Goal: Task Accomplishment & Management: Manage account settings

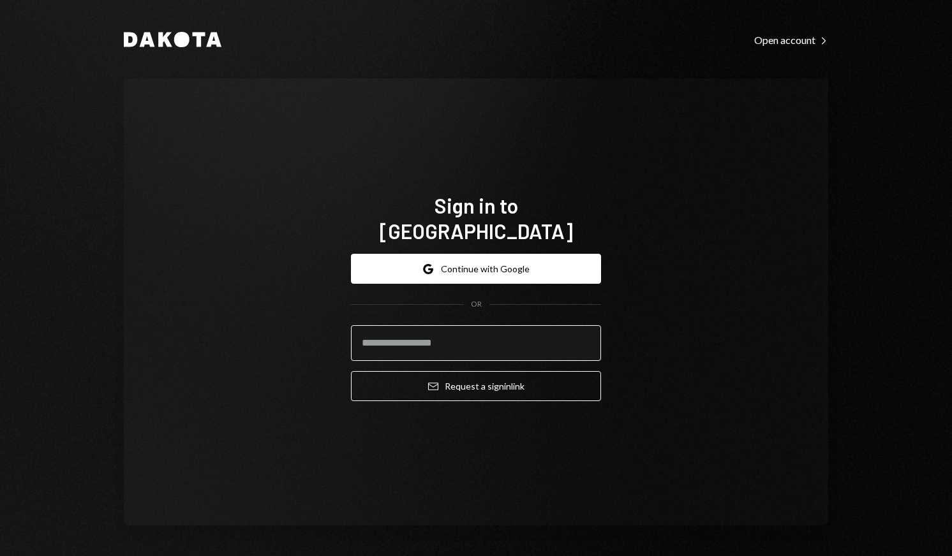
click at [509, 339] on input "email" at bounding box center [476, 343] width 250 height 36
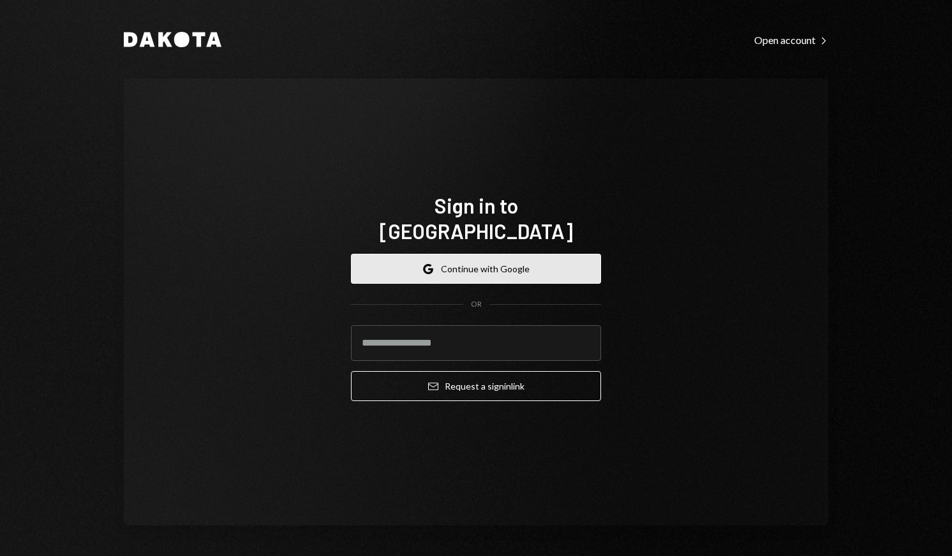
click at [514, 254] on button "Google Continue with Google" at bounding box center [476, 269] width 250 height 30
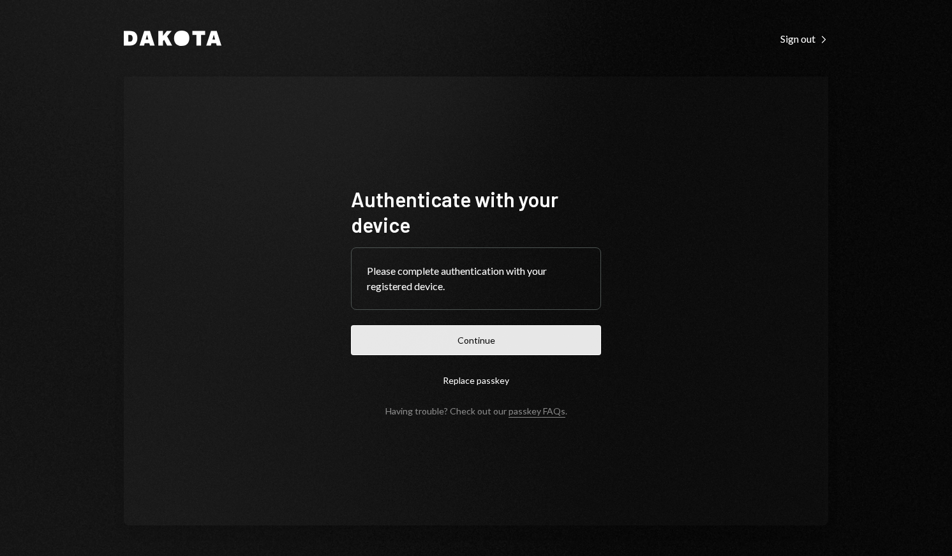
click at [495, 343] on button "Continue" at bounding box center [476, 340] width 250 height 30
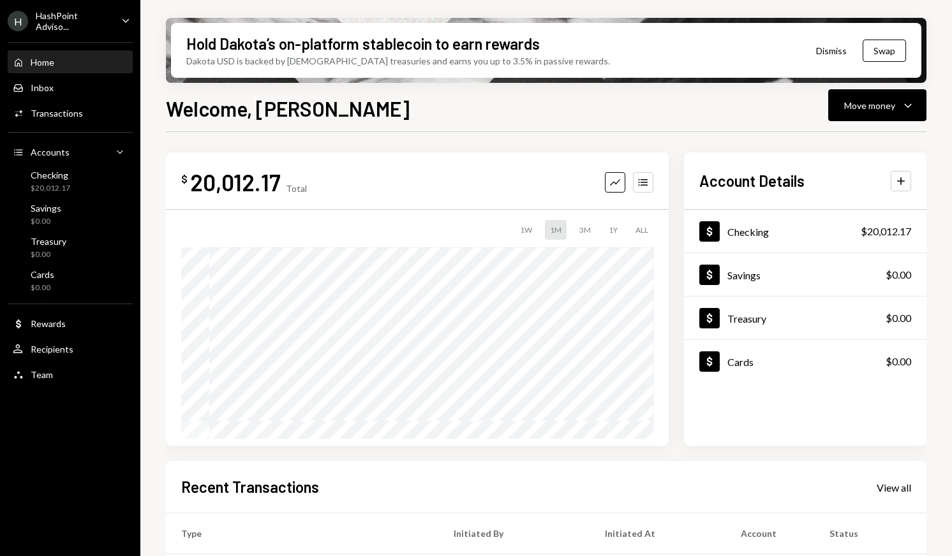
click at [92, 15] on div "HashPoint Adviso..." at bounding box center [73, 21] width 75 height 22
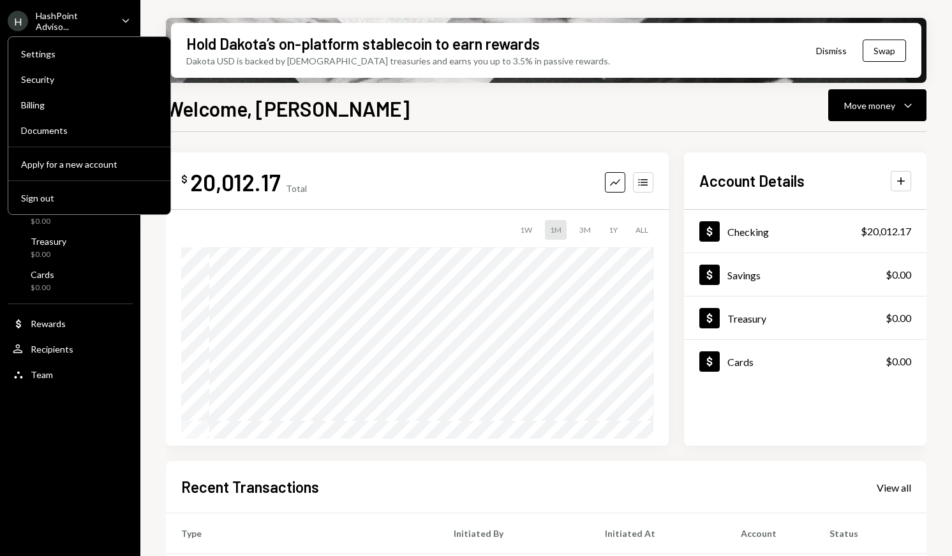
click at [73, 23] on div "HashPoint Adviso..." at bounding box center [73, 21] width 75 height 22
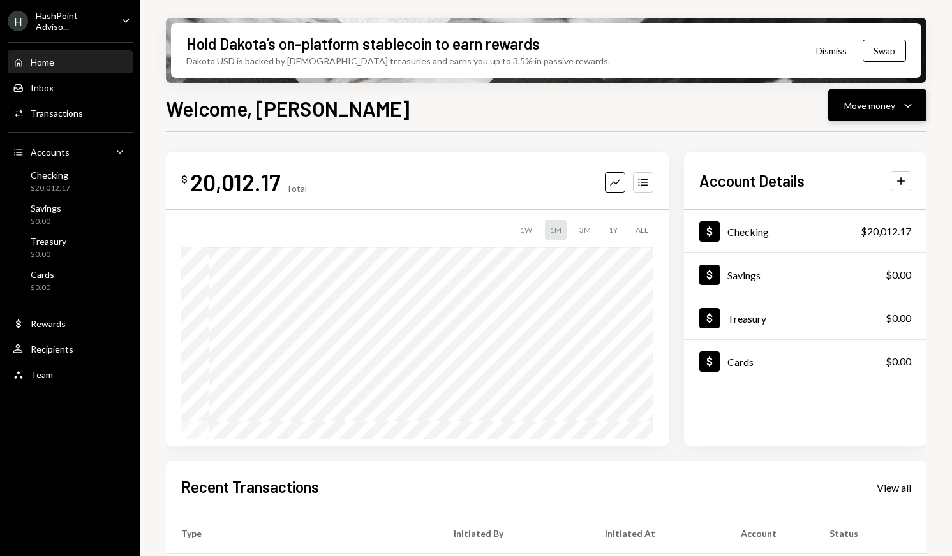
click at [867, 110] on div "Move money" at bounding box center [869, 105] width 51 height 13
click at [850, 144] on div "Send" at bounding box center [867, 143] width 93 height 13
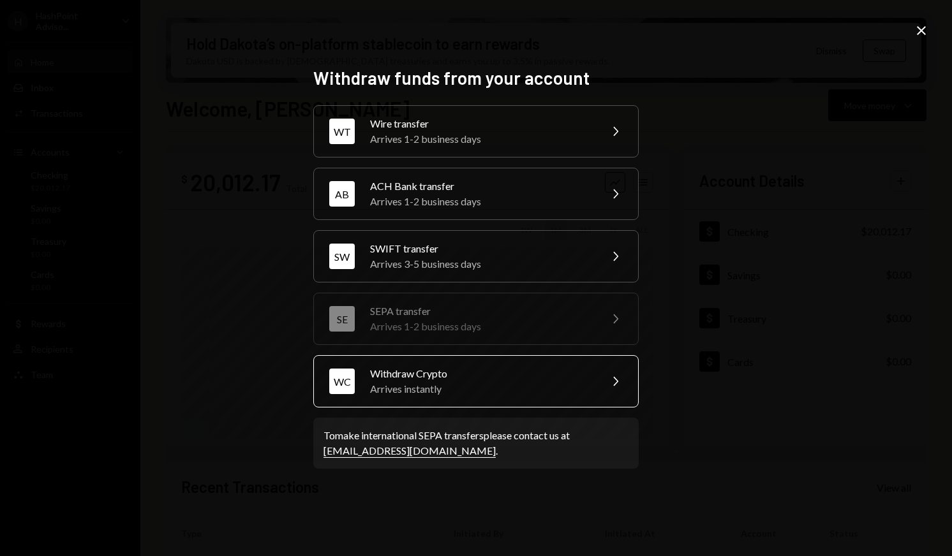
click at [430, 389] on div "Arrives instantly" at bounding box center [481, 389] width 222 height 15
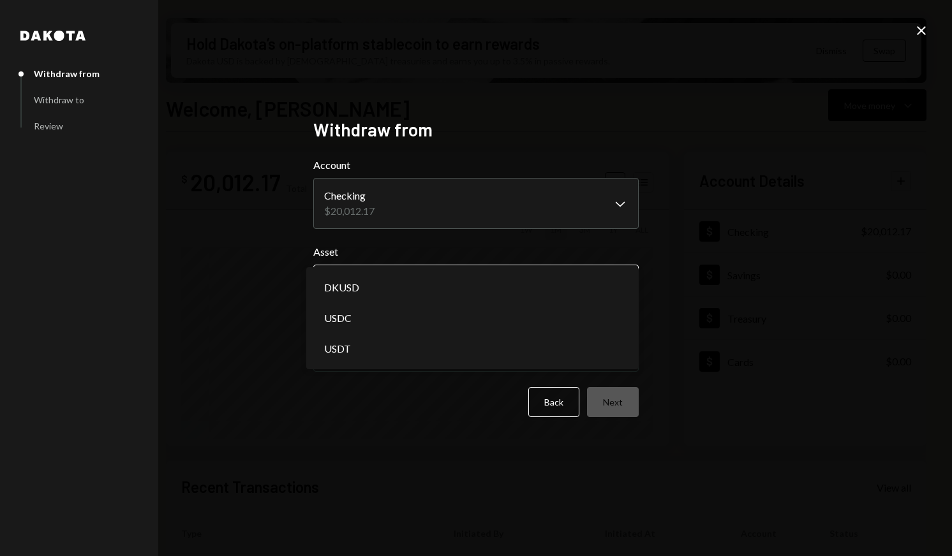
click at [429, 279] on body "H HashPoint Adviso... Caret Down Home Home Inbox Inbox Activities Transactions …" at bounding box center [476, 278] width 952 height 556
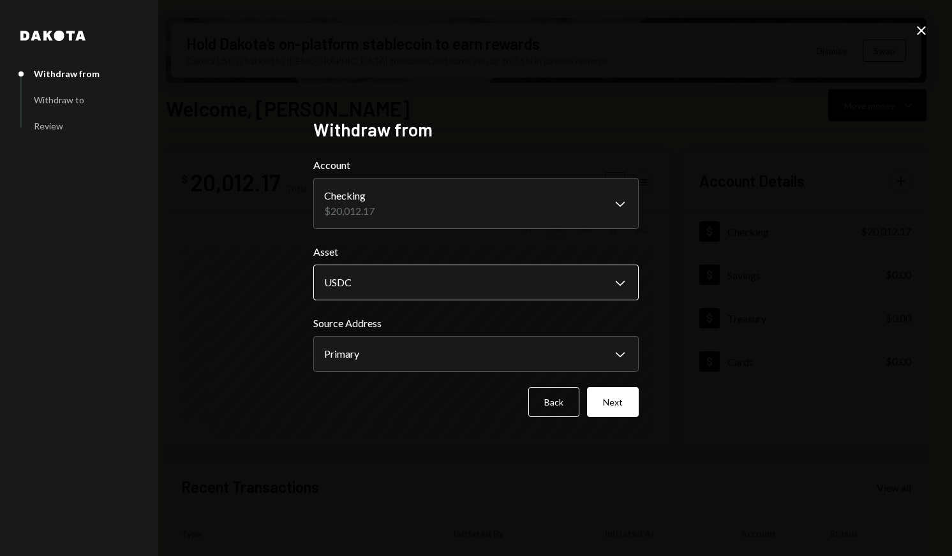
click at [399, 279] on body "H HashPoint Adviso... Caret Down Home Home Inbox Inbox Activities Transactions …" at bounding box center [476, 278] width 952 height 556
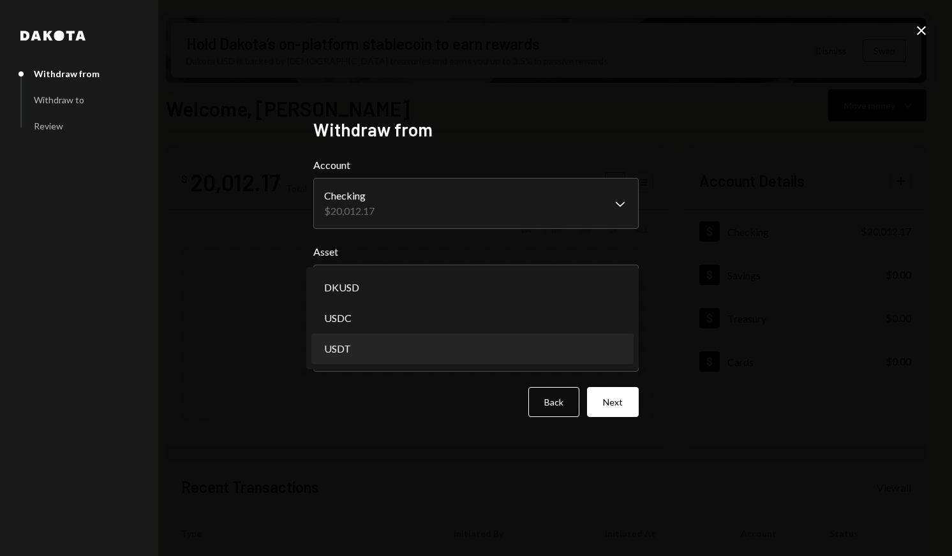
select select "****"
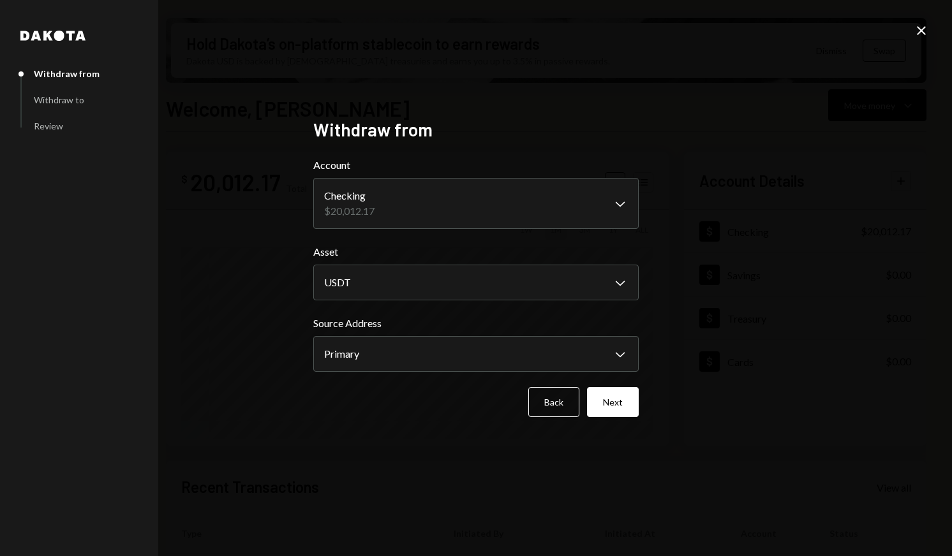
click at [389, 351] on body "H HashPoint Adviso... Caret Down Home Home Inbox Inbox Activities Transactions …" at bounding box center [476, 278] width 952 height 556
click at [593, 406] on button "Next" at bounding box center [613, 402] width 52 height 30
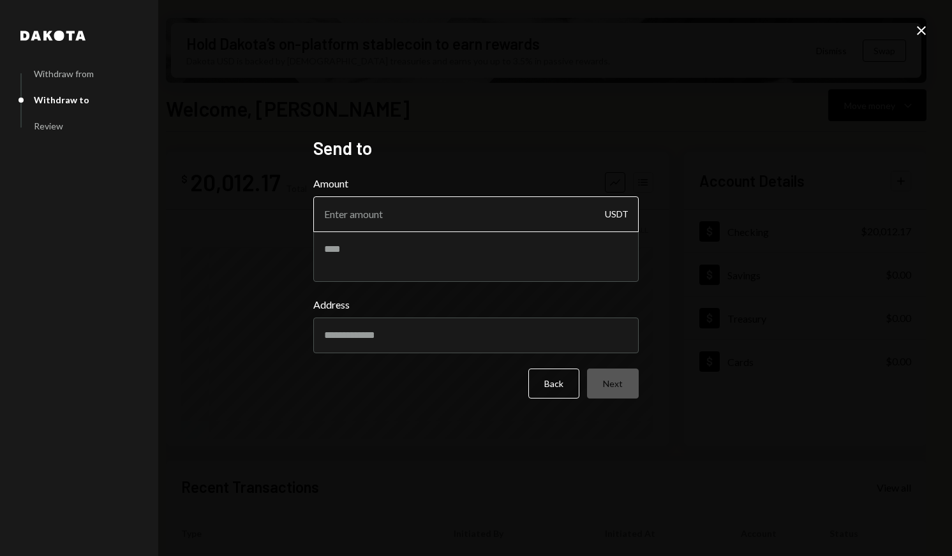
click at [419, 222] on input "Amount" at bounding box center [475, 215] width 325 height 36
type input "1"
type input "40"
click at [419, 440] on div "[PERSON_NAME] from Withdraw to Review Send to Amount 40 USDT Address Back Next …" at bounding box center [476, 278] width 952 height 556
click at [501, 255] on textarea at bounding box center [475, 256] width 325 height 51
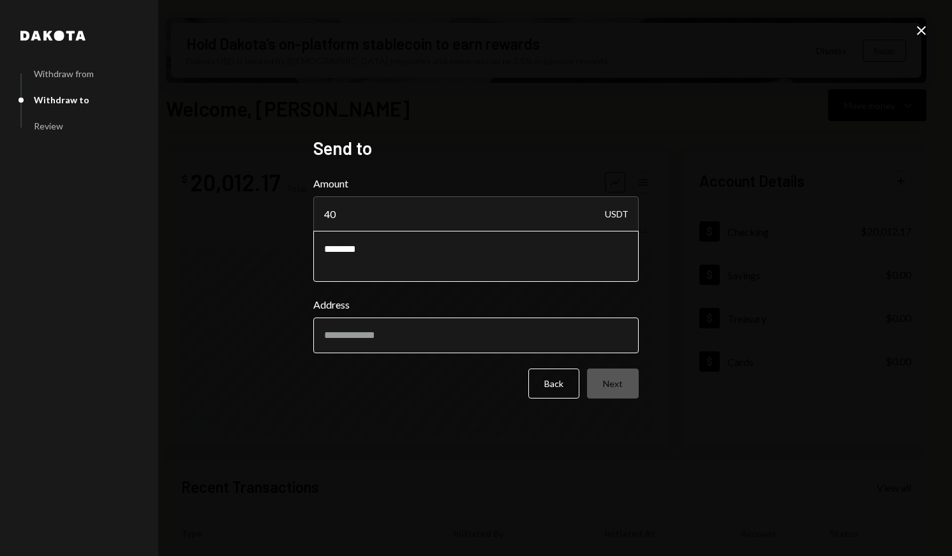
type textarea "********"
click at [486, 329] on input "Address" at bounding box center [475, 336] width 325 height 36
paste input "**********"
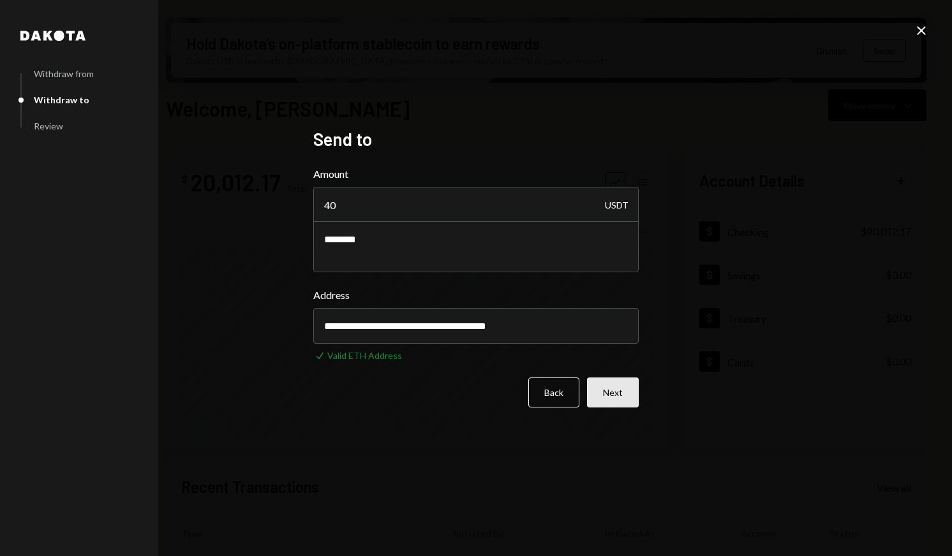
type input "**********"
click at [613, 400] on button "Next" at bounding box center [613, 393] width 52 height 30
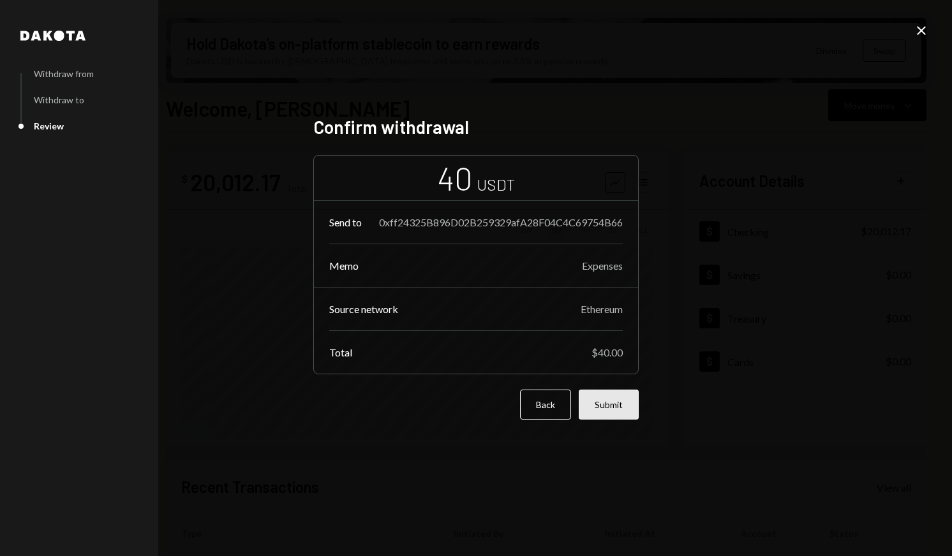
click at [613, 401] on button "Submit" at bounding box center [609, 405] width 60 height 30
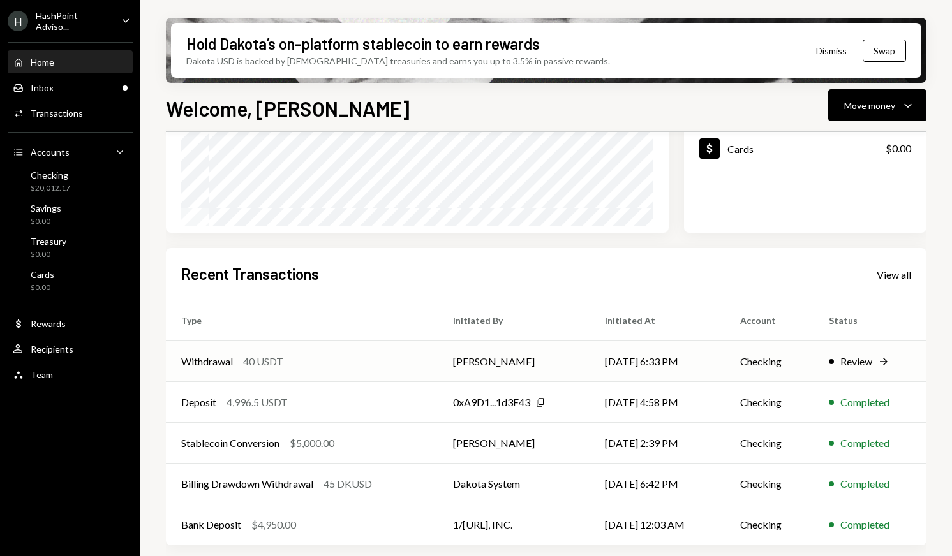
scroll to position [213, 0]
click at [334, 358] on div "Withdrawal 40 USDT" at bounding box center [301, 361] width 241 height 15
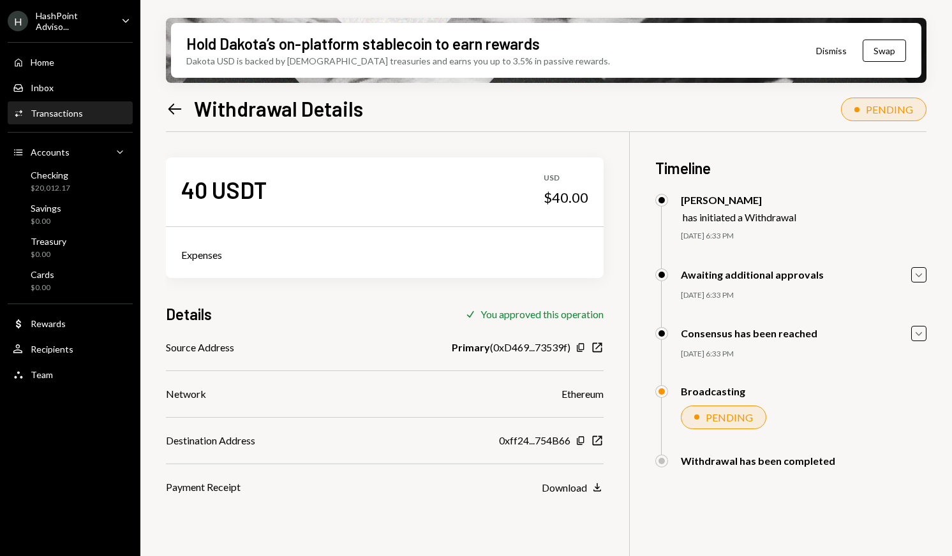
click at [837, 48] on button "Dismiss" at bounding box center [831, 51] width 63 height 30
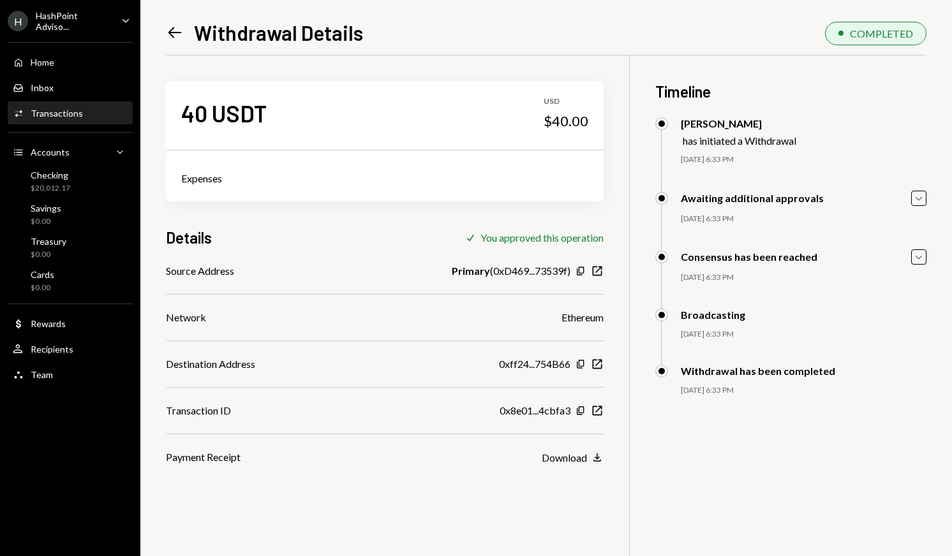
click at [174, 33] on icon at bounding box center [174, 32] width 13 height 11
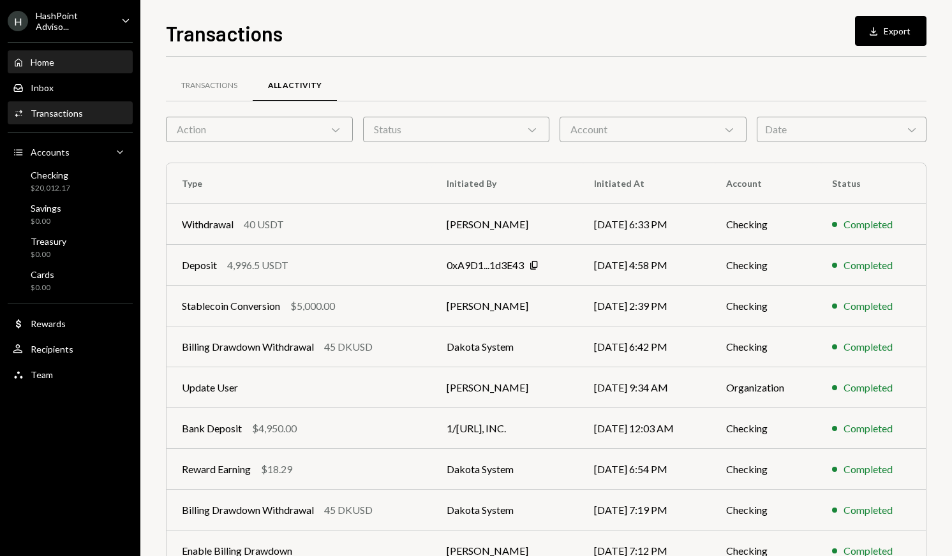
click at [64, 63] on div "Home Home" at bounding box center [70, 62] width 115 height 11
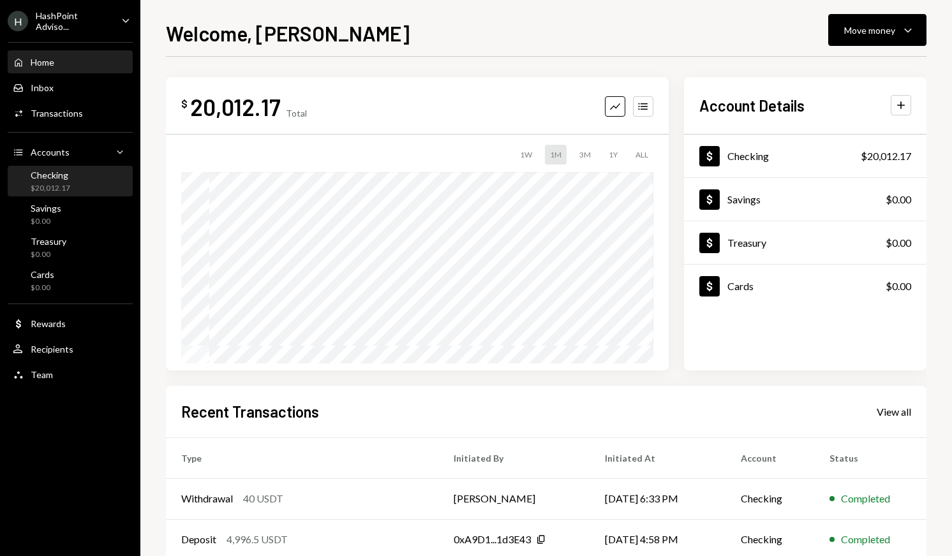
click at [80, 189] on div "Checking $20,012.17" at bounding box center [70, 182] width 115 height 24
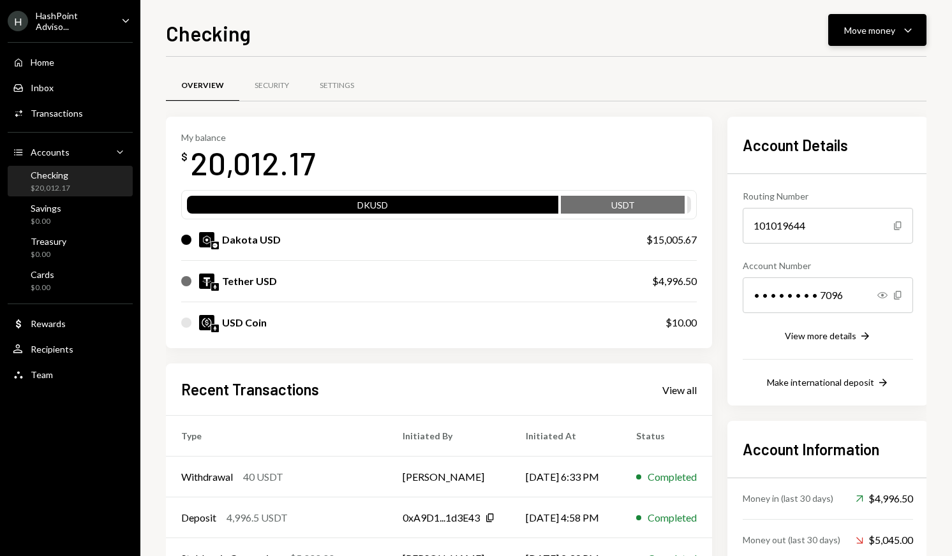
click at [854, 31] on div "Move money" at bounding box center [869, 30] width 51 height 13
click at [853, 66] on div "Send" at bounding box center [867, 68] width 93 height 13
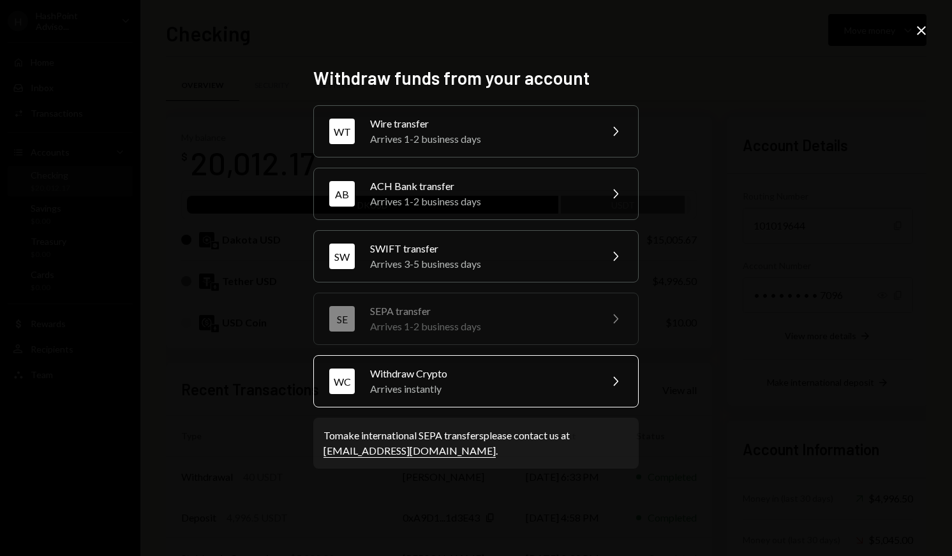
click at [457, 387] on div "Arrives instantly" at bounding box center [481, 389] width 222 height 15
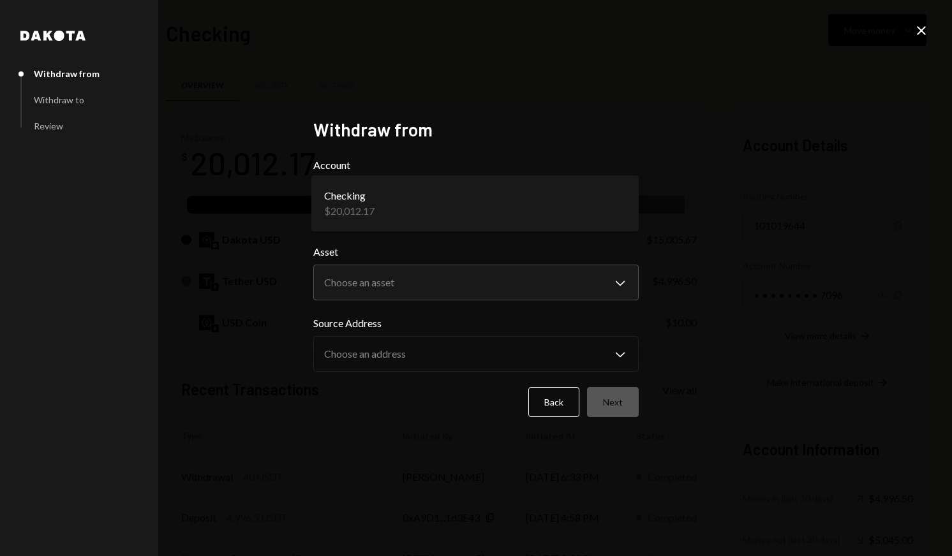
click at [480, 205] on body "H HashPoint Adviso... Caret Down Home Home Inbox Inbox Activities Transactions …" at bounding box center [476, 278] width 952 height 556
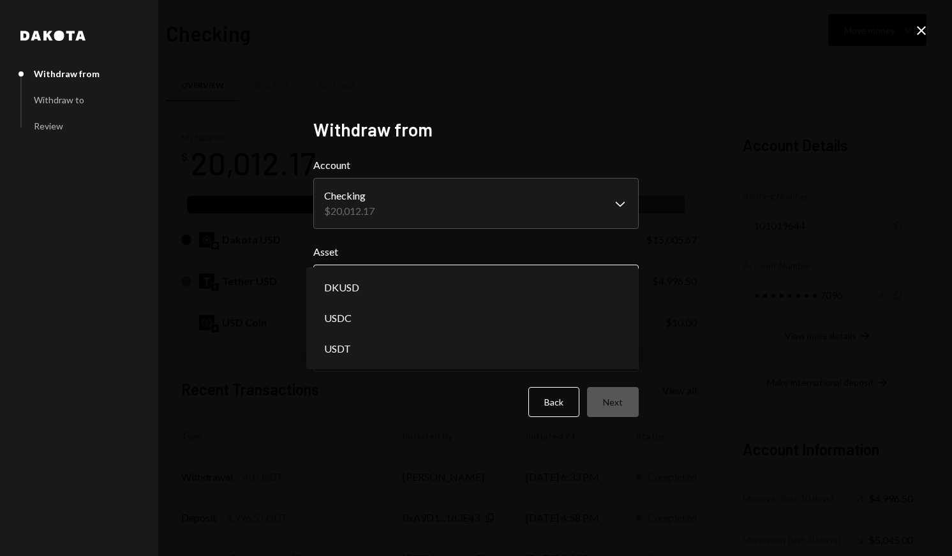
click at [467, 265] on button "Choose an asset Chevron Down" at bounding box center [475, 283] width 325 height 36
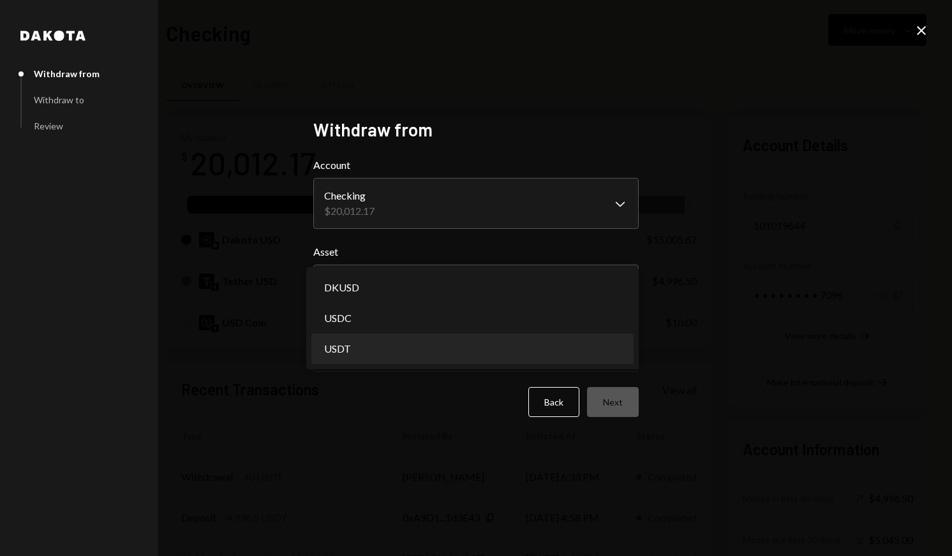
select select "****"
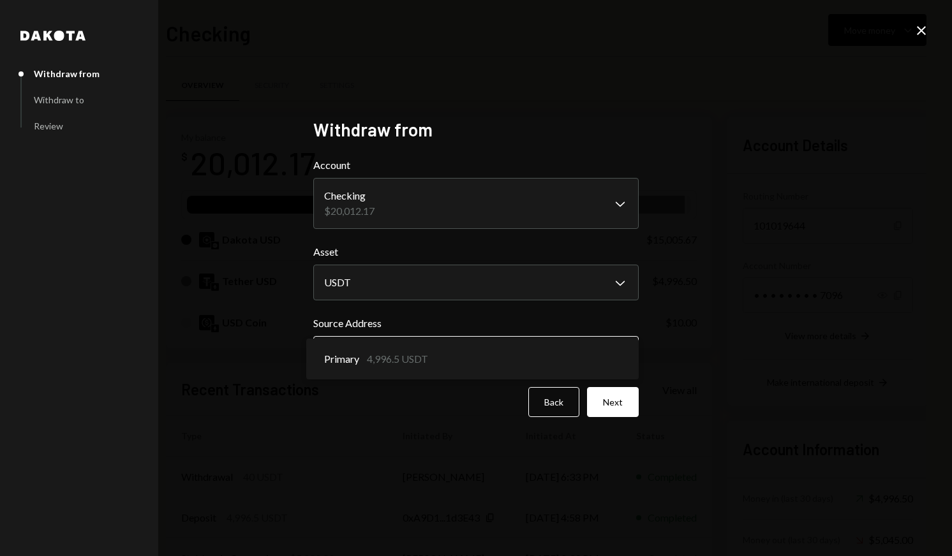
click at [466, 343] on body "H HashPoint Adviso... Caret Down Home Home Inbox Inbox Activities Transactions …" at bounding box center [476, 278] width 952 height 556
click at [602, 396] on button "Next" at bounding box center [613, 402] width 52 height 30
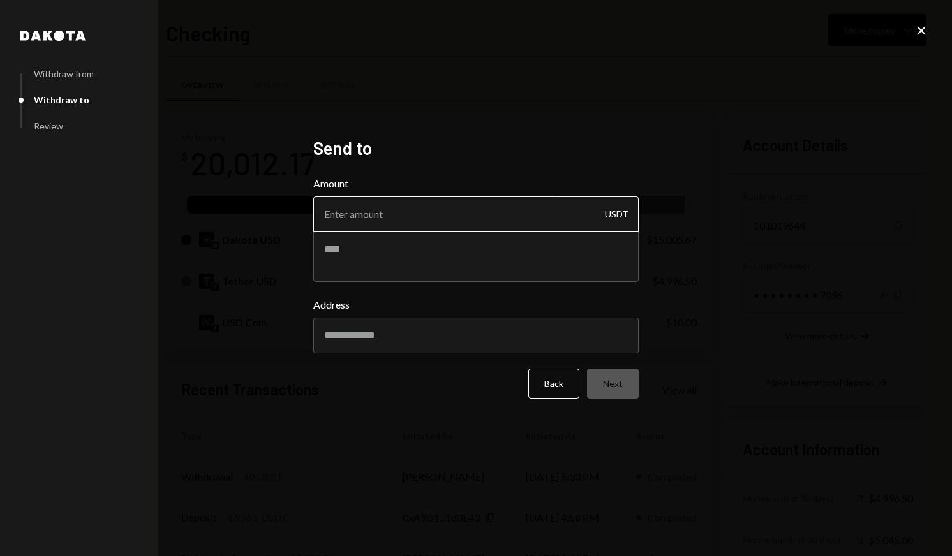
click at [444, 218] on input "Amount" at bounding box center [475, 215] width 325 height 36
type input "1800"
type textarea "********"
paste input "**********"
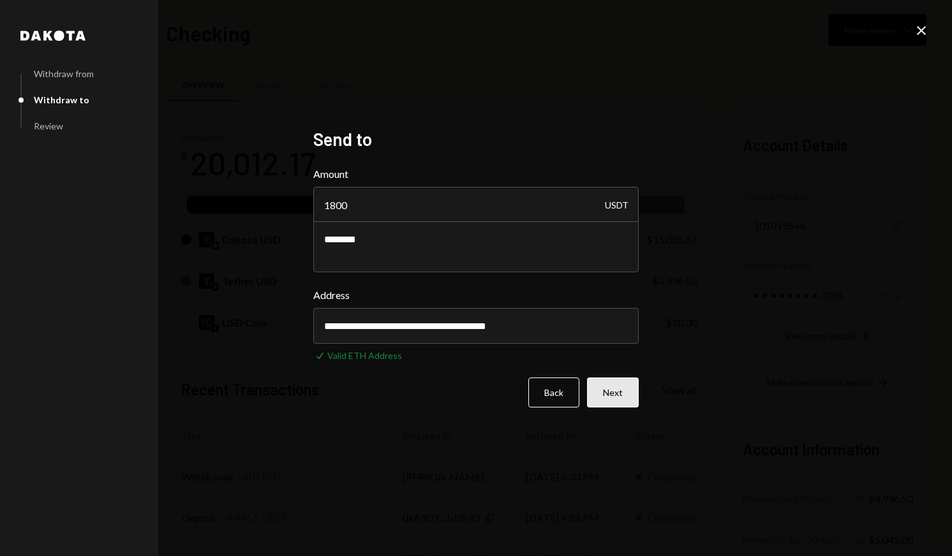
type input "**********"
click at [611, 392] on button "Next" at bounding box center [613, 393] width 52 height 30
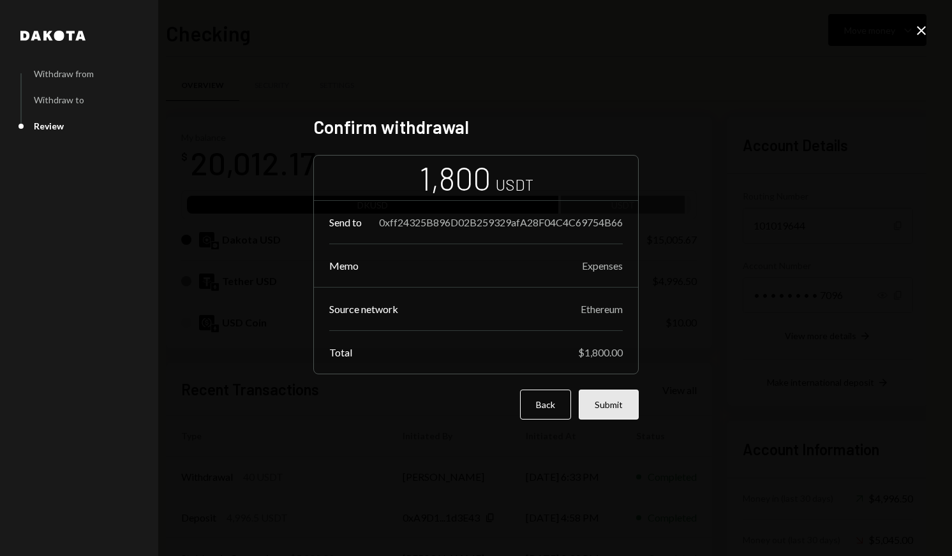
click at [620, 410] on button "Submit" at bounding box center [609, 405] width 60 height 30
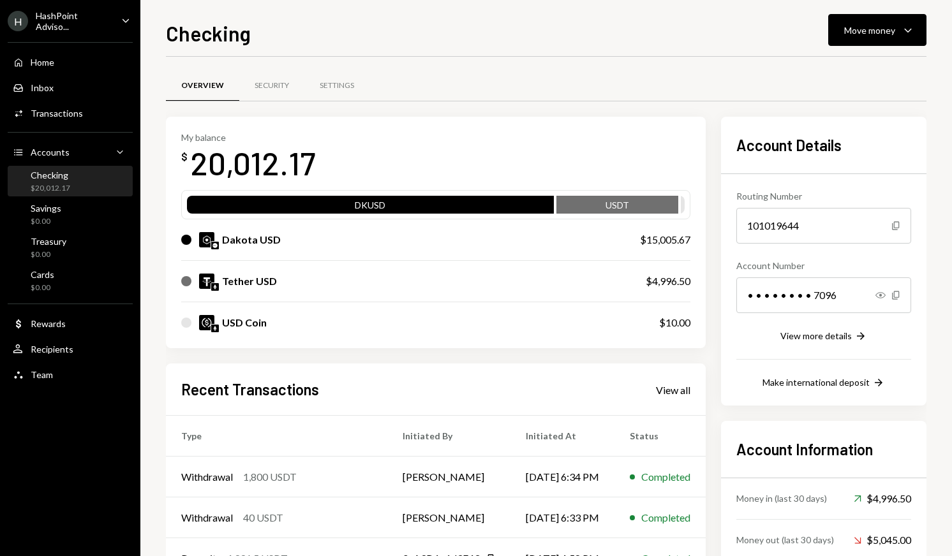
scroll to position [0, 1]
click at [102, 17] on div "HashPoint Adviso..." at bounding box center [73, 21] width 75 height 22
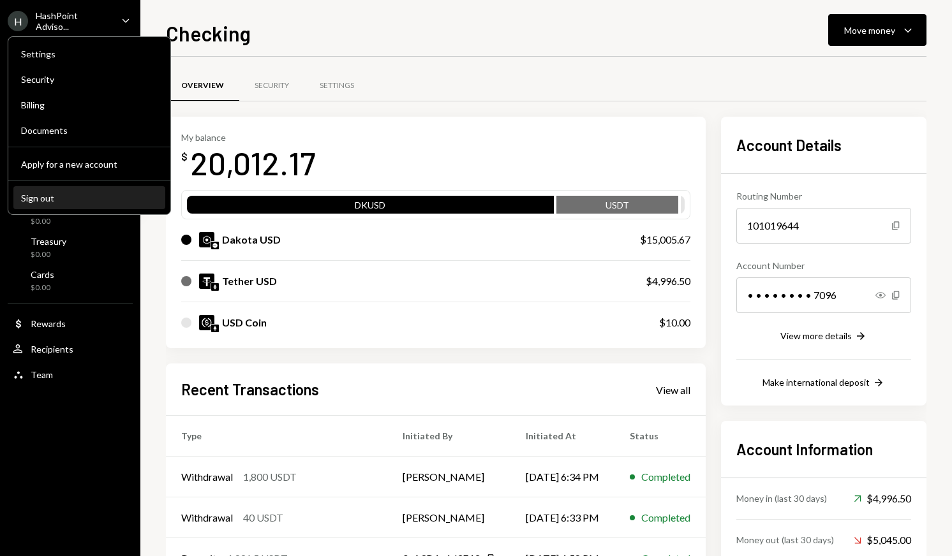
click at [38, 199] on div "Sign out" at bounding box center [89, 198] width 137 height 11
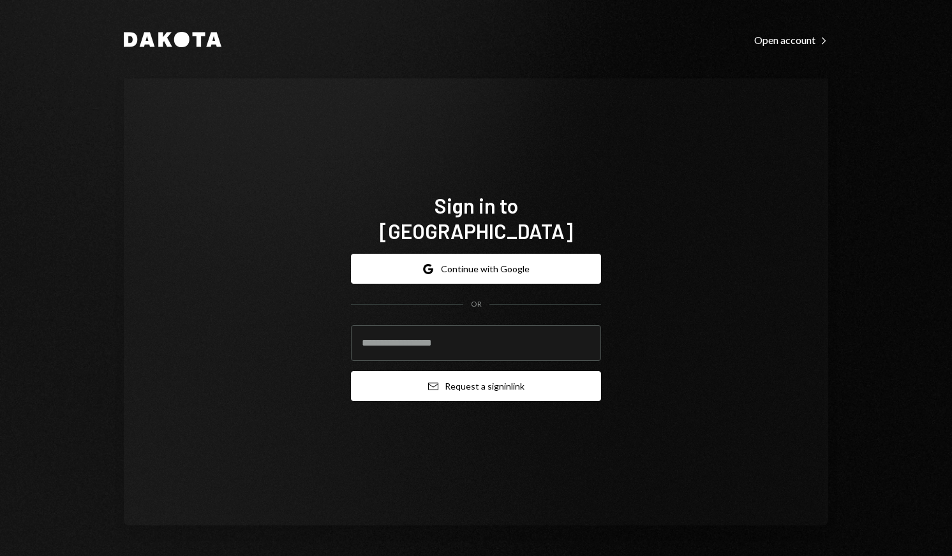
type input "**********"
click at [490, 373] on button "Email Request a sign in link" at bounding box center [476, 386] width 250 height 30
